Goal: Task Accomplishment & Management: Manage account settings

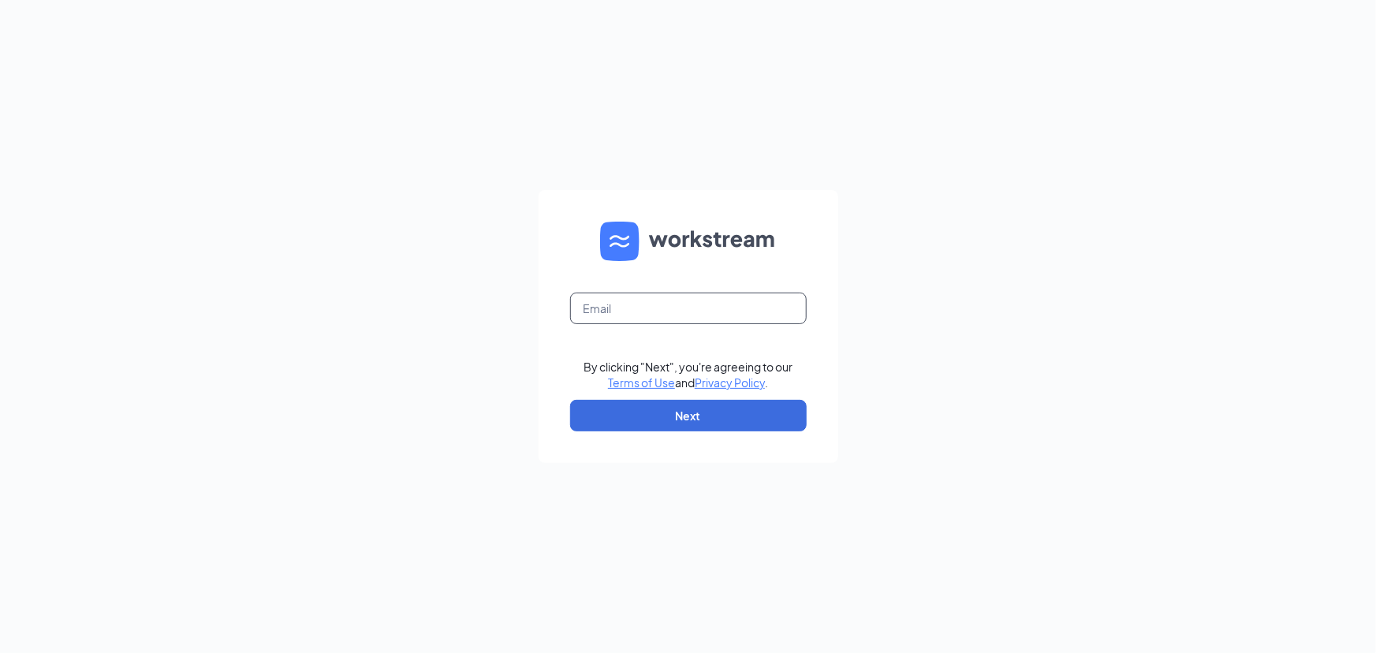
click at [654, 296] on input "text" at bounding box center [688, 308] width 236 height 32
type input "[EMAIL_ADDRESS][DOMAIN_NAME]"
click at [729, 419] on button "Next" at bounding box center [688, 416] width 236 height 32
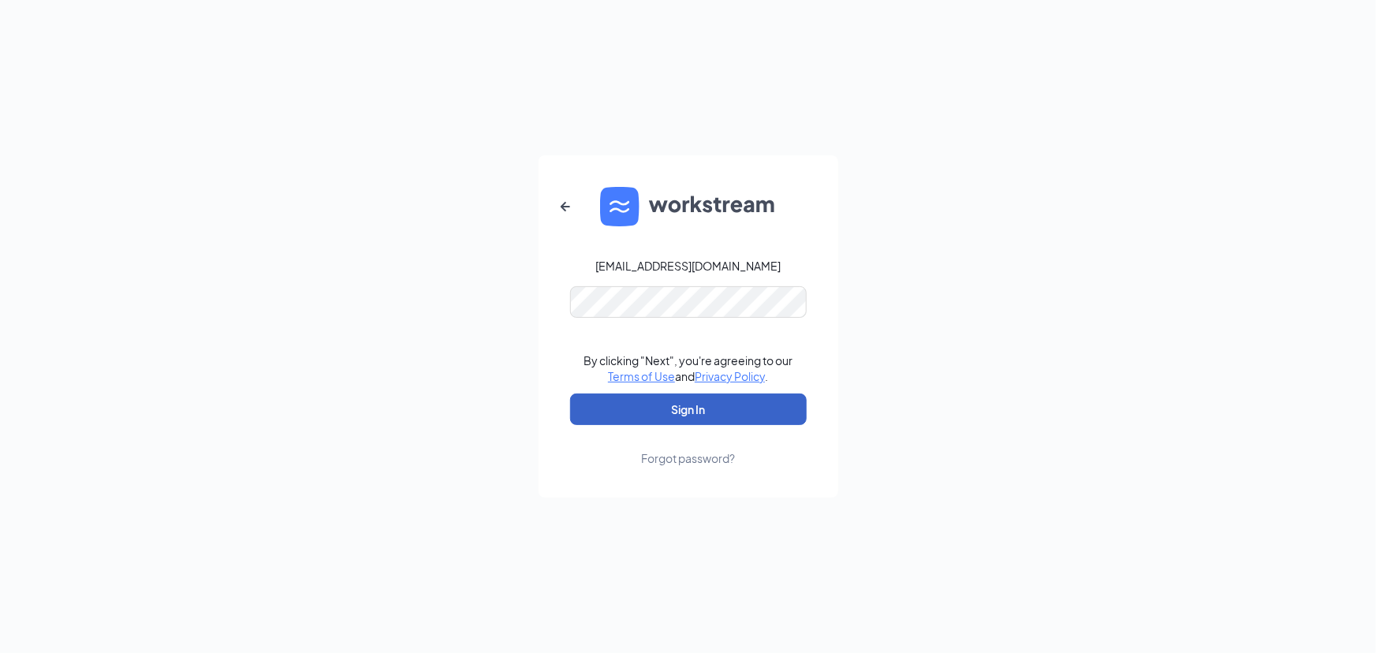
click at [710, 415] on button "Sign In" at bounding box center [688, 409] width 236 height 32
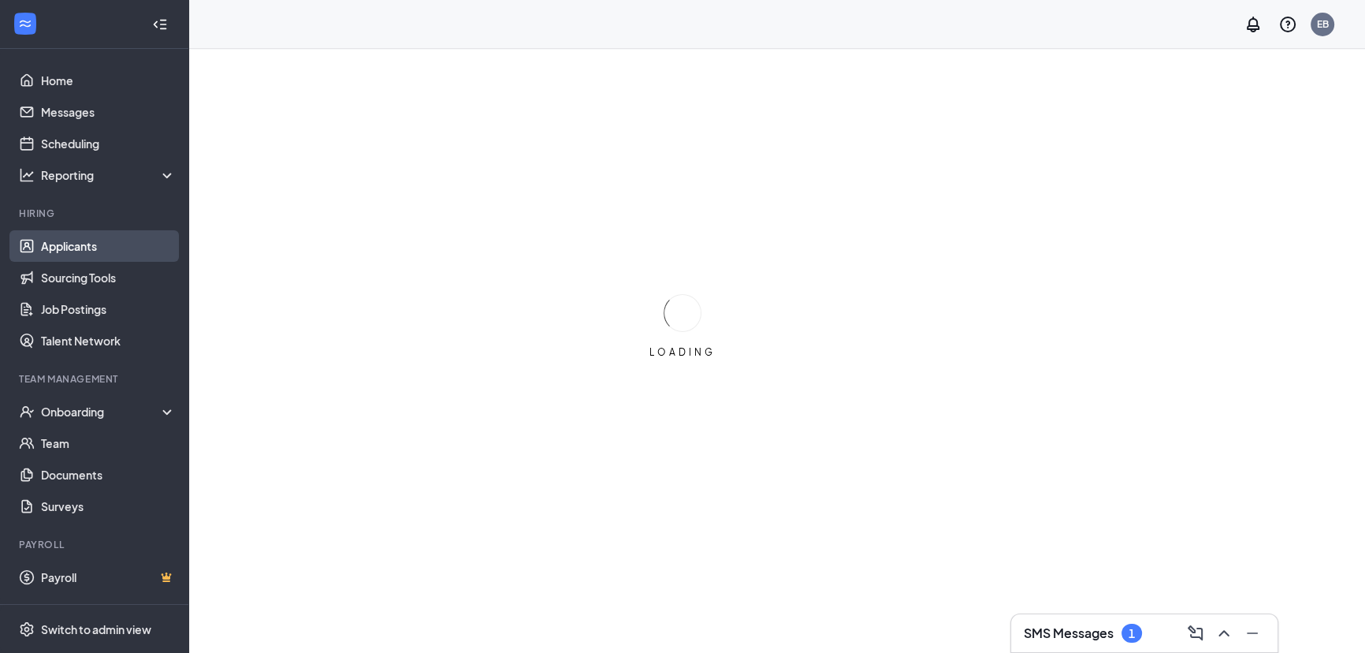
click at [158, 251] on link "Applicants" at bounding box center [108, 246] width 135 height 32
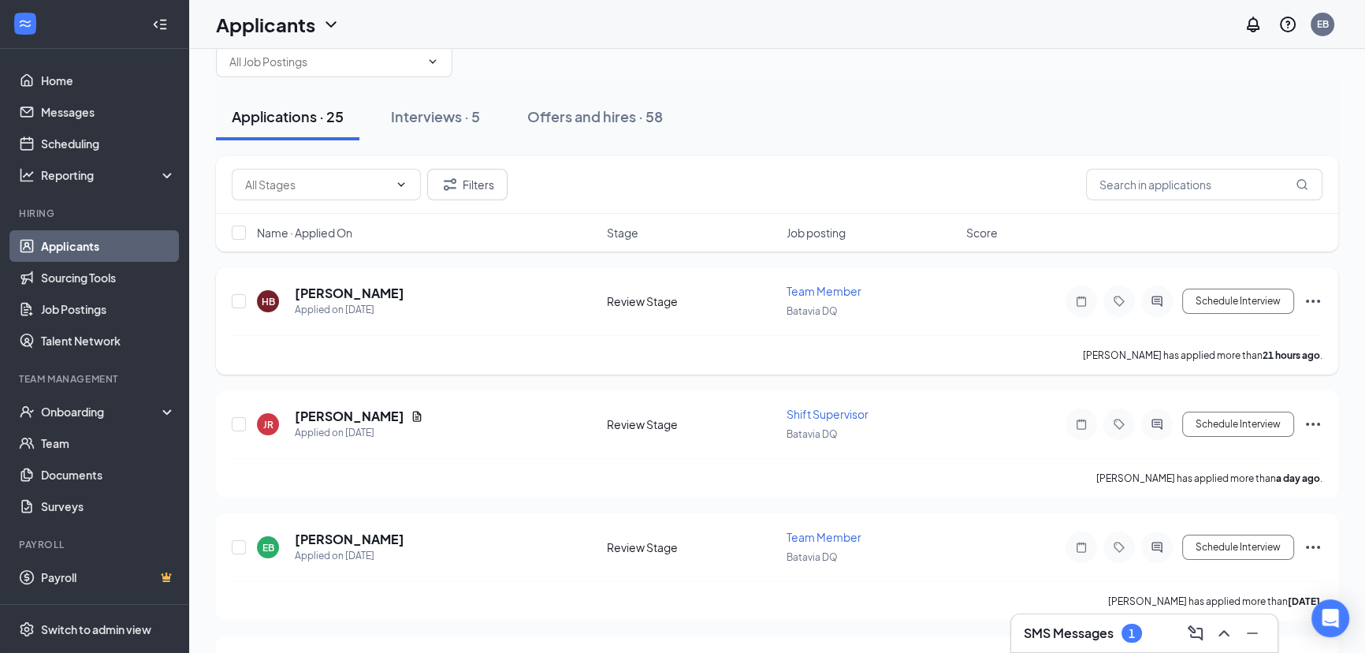
scroll to position [71, 0]
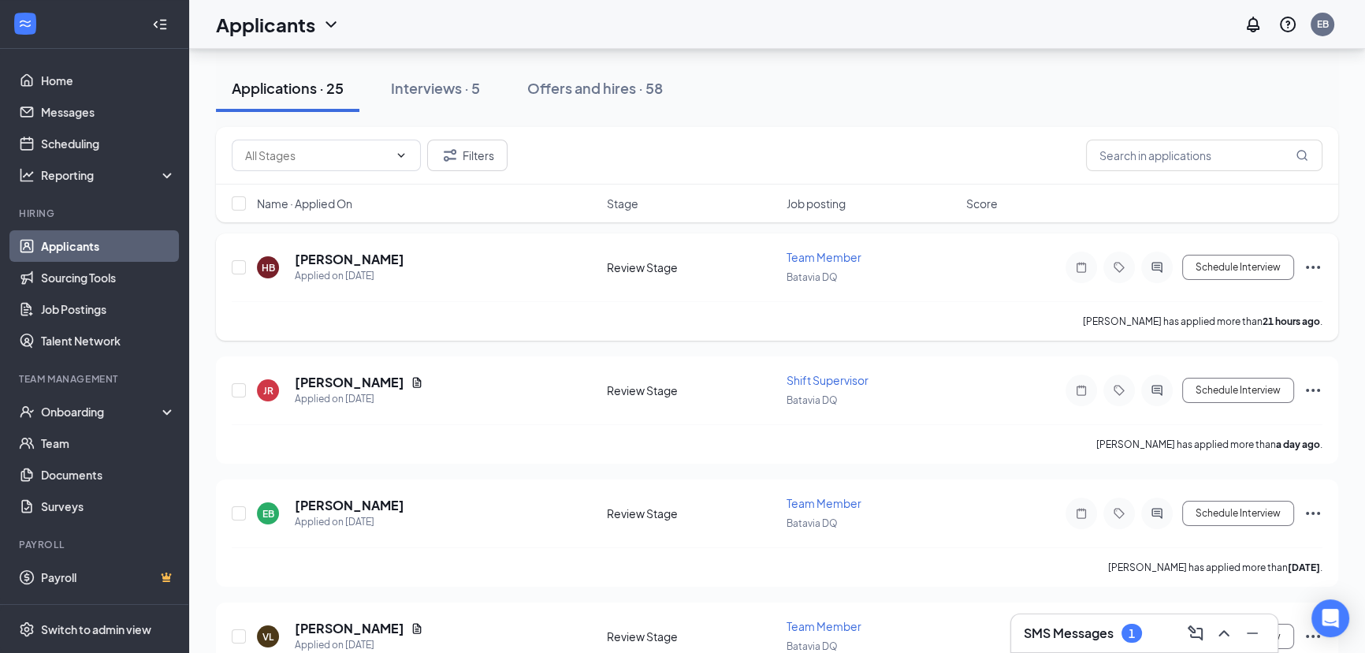
click at [1309, 266] on icon "Ellipses" at bounding box center [1313, 267] width 14 height 3
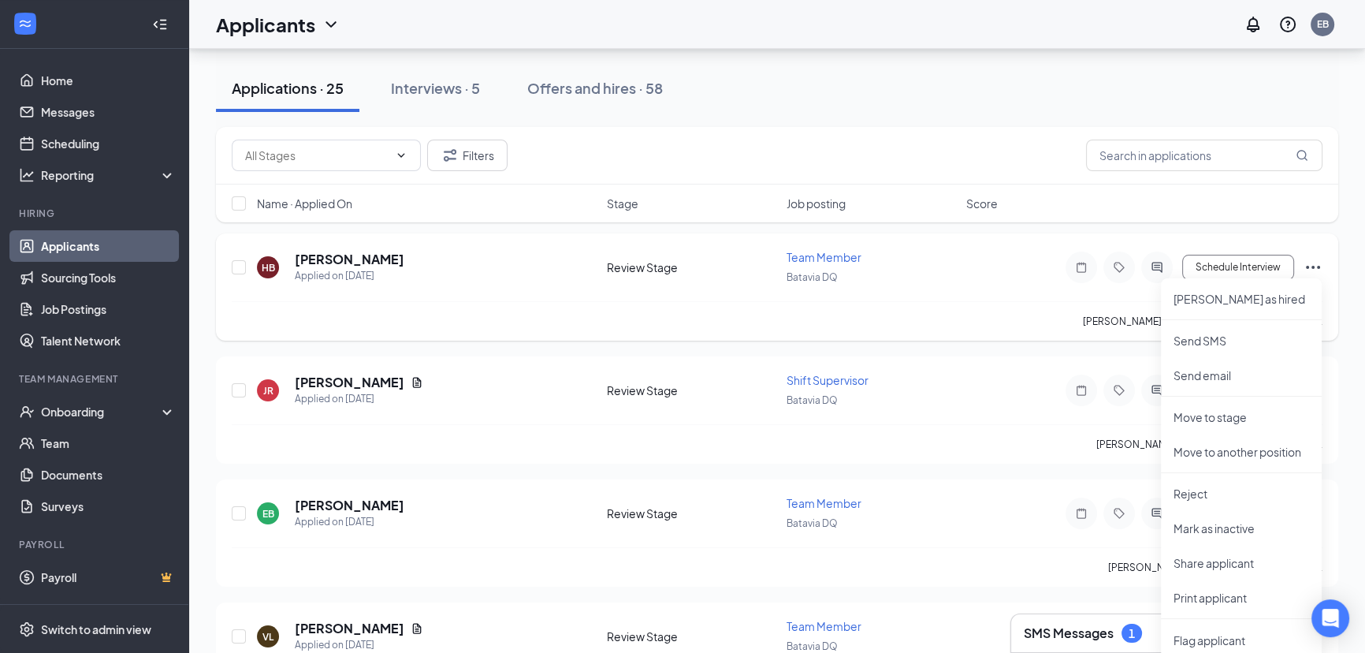
click at [948, 281] on div "Batavia DQ" at bounding box center [872, 276] width 170 height 17
